Goal: Communication & Community: Answer question/provide support

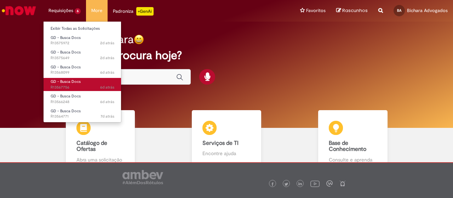
click at [72, 87] on span "6d atrás 6 dias atrás R13567756" at bounding box center [83, 88] width 64 height 6
click at [74, 86] on span "6d atrás 6 dias atrás R13567756" at bounding box center [83, 88] width 64 height 6
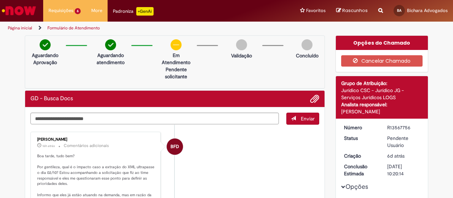
click at [119, 64] on p "Aguardando atendimento" at bounding box center [110, 59] width 34 height 14
click at [86, 114] on textarea "Digite sua mensagem aqui..." at bounding box center [154, 119] width 249 height 12
paste textarea "**********"
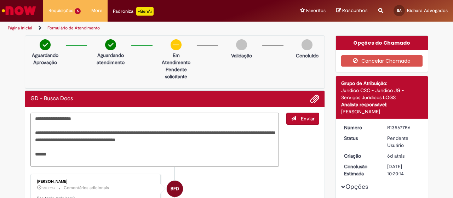
click at [66, 119] on textarea "**********" at bounding box center [154, 140] width 249 height 54
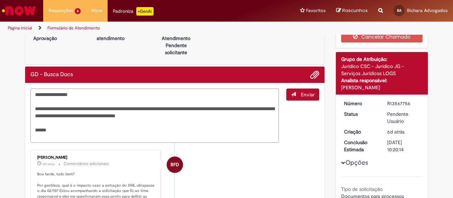
scroll to position [35, 0]
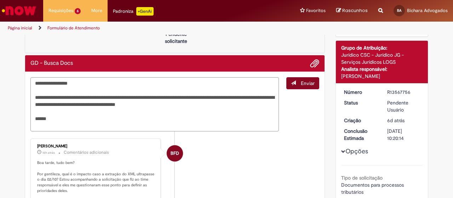
type textarea "**********"
click at [298, 82] on button "Enviar" at bounding box center [302, 83] width 33 height 12
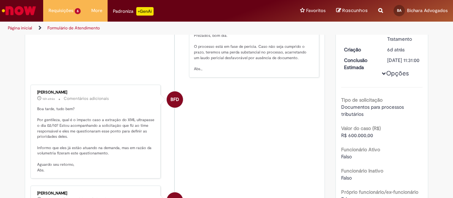
scroll to position [0, 0]
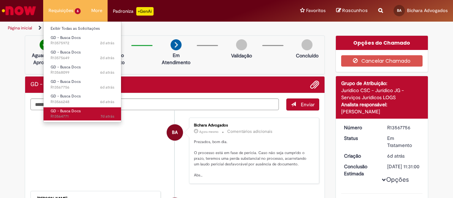
click at [59, 114] on span "7d atrás 7 dias atrás R13564771" at bounding box center [83, 117] width 64 height 6
click at [76, 115] on span "7d atrás 7 dias atrás R13564771" at bounding box center [83, 117] width 64 height 6
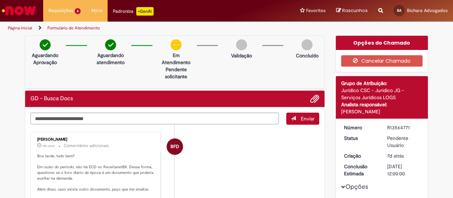
drag, startPoint x: 410, startPoint y: 126, endPoint x: 385, endPoint y: 129, distance: 25.3
click at [387, 129] on div "R13564771" at bounding box center [403, 127] width 33 height 7
copy div "R13564771"
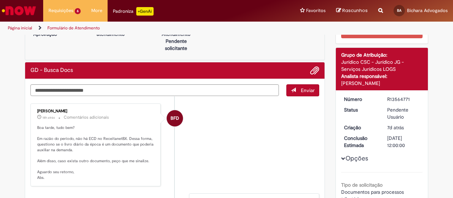
scroll to position [71, 0]
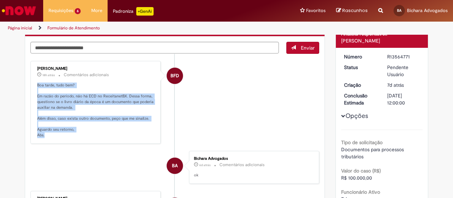
drag, startPoint x: 35, startPoint y: 83, endPoint x: 87, endPoint y: 132, distance: 72.1
click at [87, 132] on p "Boa tarde, tudo bem? Em razão do período, não há ECD no ReceitanetBX. Dessa for…" at bounding box center [96, 111] width 118 height 56
copy p "Boa tarde, tudo bem? Em razão do período, não há ECD no ReceitanetBX. Dessa for…"
click at [142, 116] on p "Boa tarde, tudo bem? Em razão do período, não há ECD no ReceitanetBX. Dessa for…" at bounding box center [96, 111] width 118 height 56
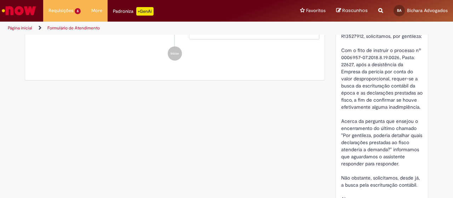
scroll to position [389, 0]
drag, startPoint x: 360, startPoint y: 83, endPoint x: 406, endPoint y: 87, distance: 46.2
click at [406, 87] on span "Dando continuidade ao chamado n R13527912, solicitamos, por gentileza: Com o fi…" at bounding box center [382, 114] width 83 height 176
copy span "escrituração contábil"
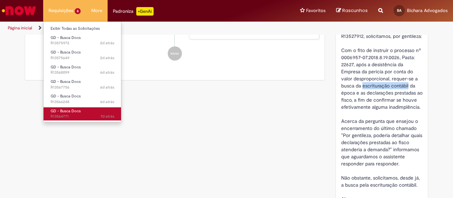
click at [84, 110] on link "GD - Busca Docs 7d atrás 7 dias atrás R13564771" at bounding box center [83, 113] width 78 height 13
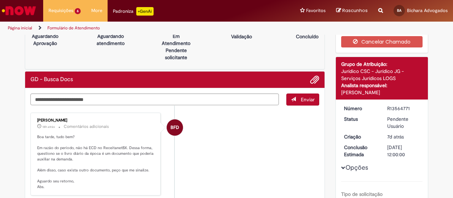
scroll to position [0, 0]
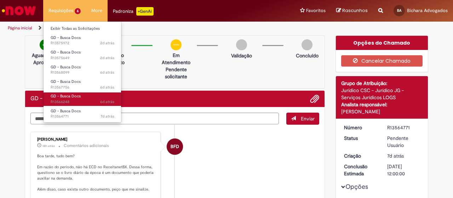
click at [76, 99] on link "GD - Busca Docs 6d atrás 6 dias atrás R13566248" at bounding box center [83, 98] width 78 height 13
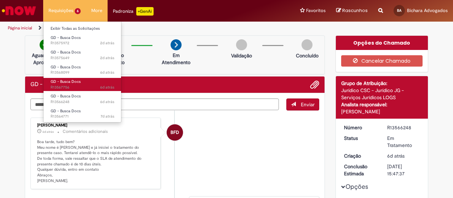
click at [72, 84] on link "GD - Busca Docs 6d atrás 6 dias atrás R13567756" at bounding box center [83, 84] width 78 height 13
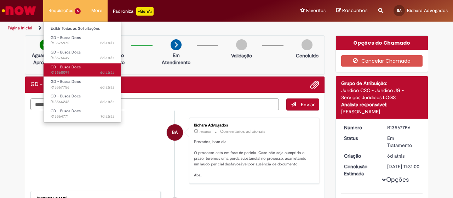
click at [83, 66] on link "GD - Busca Docs 6d atrás 6 dias atrás R13568099" at bounding box center [83, 69] width 78 height 13
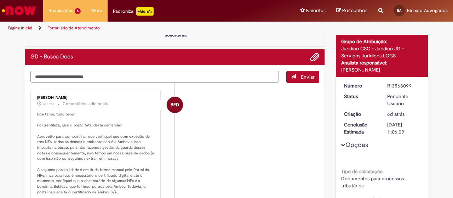
scroll to position [35, 0]
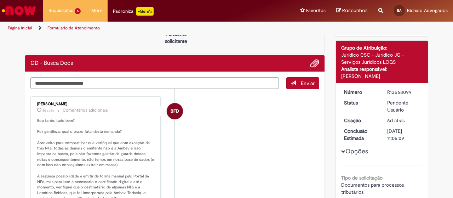
drag, startPoint x: 409, startPoint y: 89, endPoint x: 383, endPoint y: 90, distance: 25.9
click at [383, 90] on dd "R13568099" at bounding box center [404, 92] width 44 height 7
copy div "R13568099"
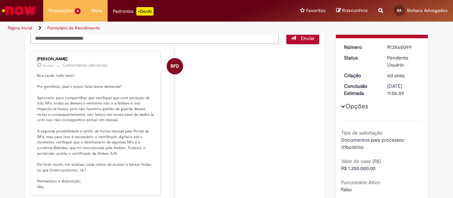
scroll to position [106, 0]
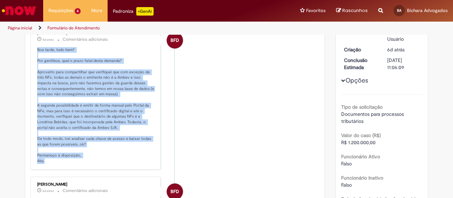
drag, startPoint x: 34, startPoint y: 47, endPoint x: 95, endPoint y: 157, distance: 125.5
click at [95, 157] on p "Boa tarde, tudo bem? Por gentileza, qual o prazo fatal desta demanda? Aproveito…" at bounding box center [96, 105] width 118 height 117
copy p "Boa tarde, tudo bem? Por gentileza, qual o prazo fatal desta demanda? Aproveito…"
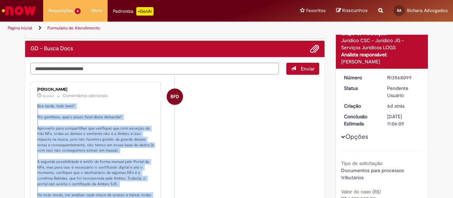
scroll to position [0, 0]
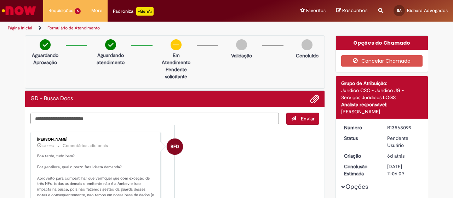
click at [145, 116] on textarea "Digite sua mensagem aqui..." at bounding box center [154, 119] width 249 height 12
type textarea "*"
type textarea "**********"
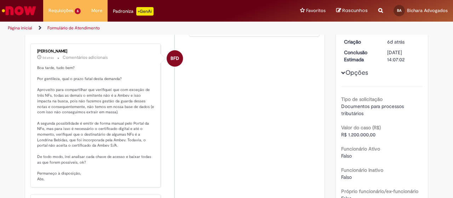
scroll to position [119, 0]
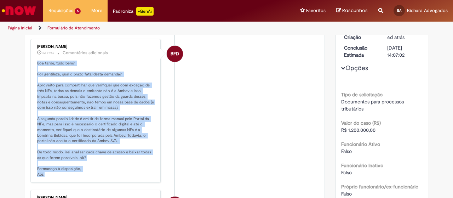
drag, startPoint x: 34, startPoint y: 87, endPoint x: 82, endPoint y: 170, distance: 96.0
click at [82, 170] on p "Boa tarde, tudo bem? Por gentileza, qual o prazo fatal desta demanda? Aproveito…" at bounding box center [96, 119] width 118 height 117
copy p "Boa tarde, tudo bem? Por gentileza, qual o prazo fatal desta demanda? Aproveito…"
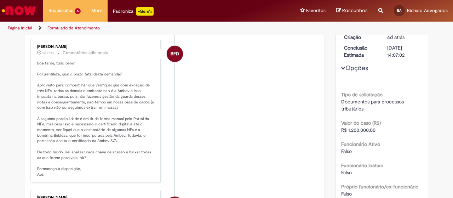
click at [274, 118] on li "BFD [PERSON_NAME] 5d atrás 5 dias atrás Comentários adicionais" at bounding box center [174, 111] width 289 height 144
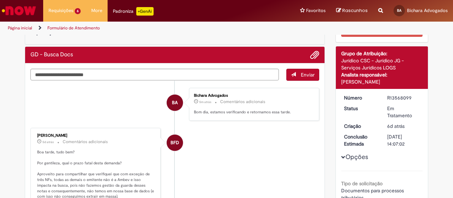
scroll to position [0, 0]
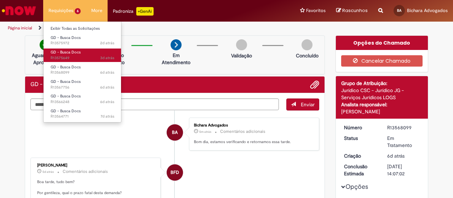
click at [78, 53] on span "GD - Busca Docs" at bounding box center [66, 52] width 30 height 5
click at [77, 56] on span "3d atrás 3 dias atrás R13575649" at bounding box center [83, 58] width 64 height 6
